Goal: Navigation & Orientation: Find specific page/section

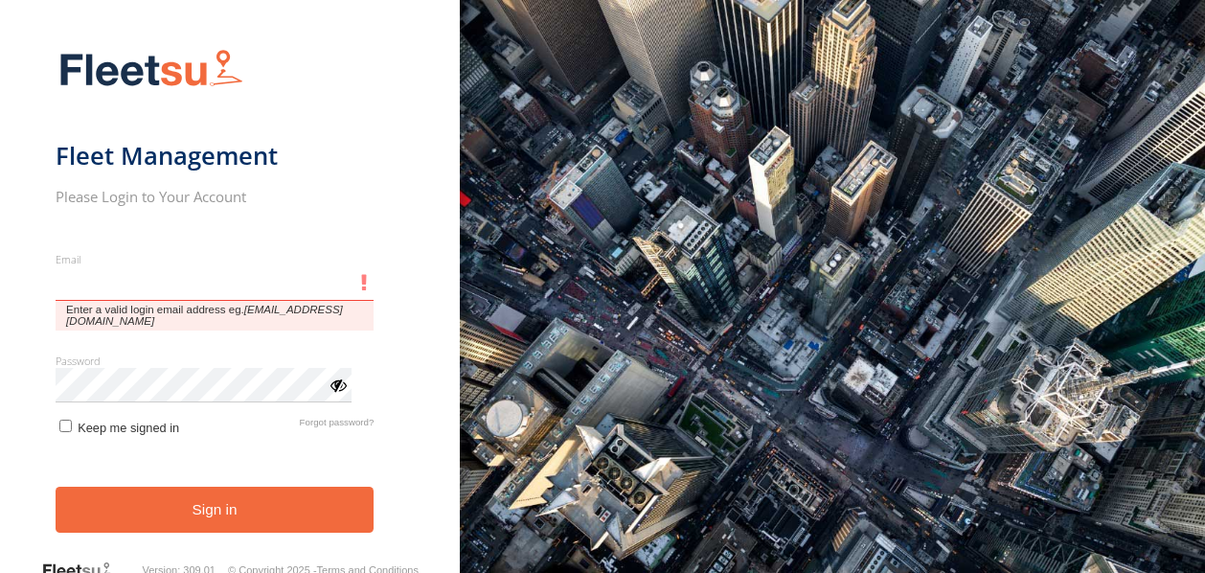
type input "**********"
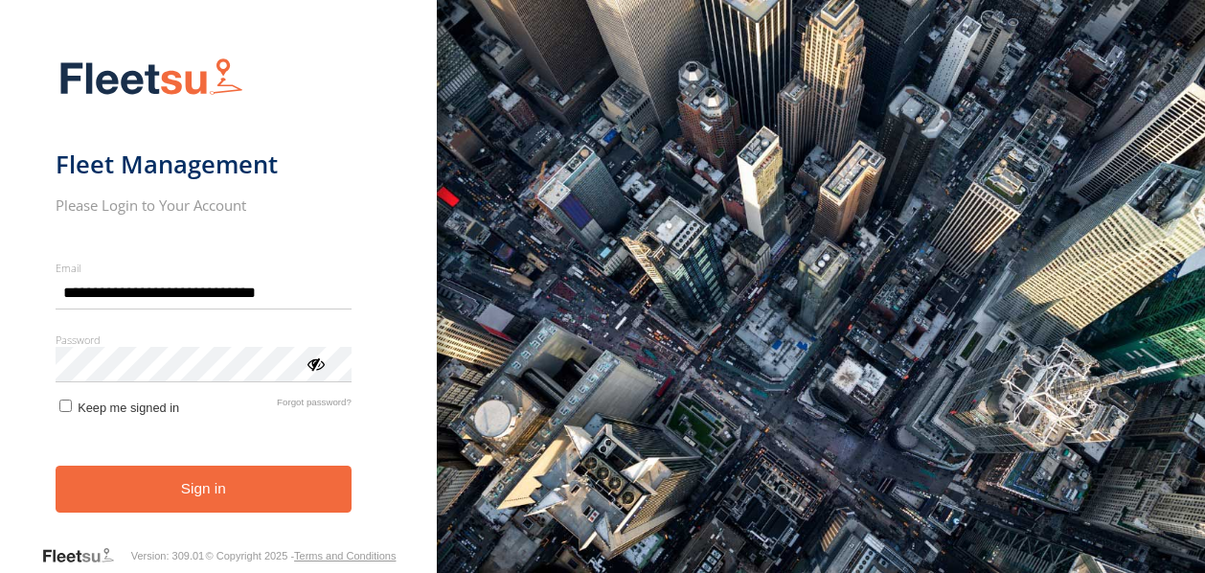
click at [81, 493] on button "Sign in" at bounding box center [204, 488] width 296 height 47
